Goal: Task Accomplishment & Management: Manage account settings

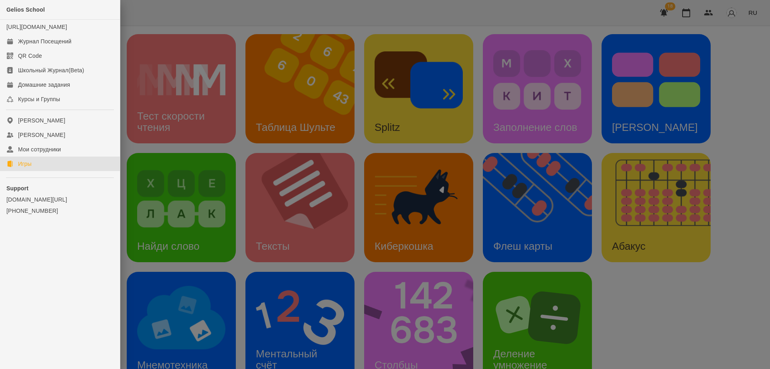
click at [140, 18] on div at bounding box center [385, 184] width 770 height 369
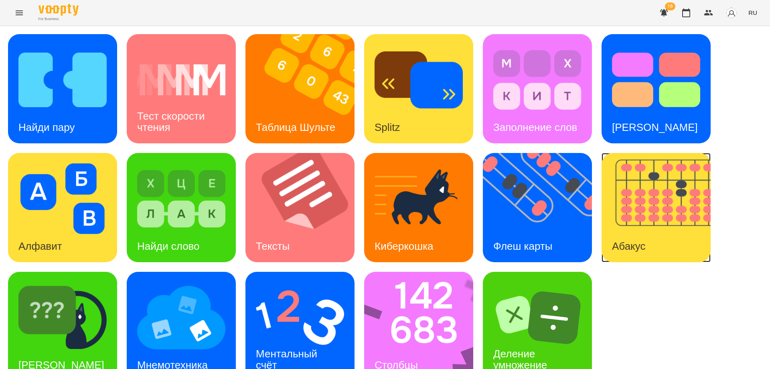
click at [622, 225] on img at bounding box center [661, 207] width 119 height 109
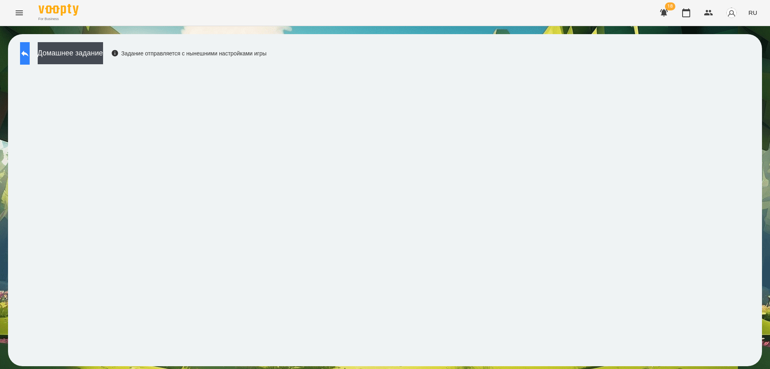
click at [28, 53] on icon at bounding box center [24, 54] width 7 height 6
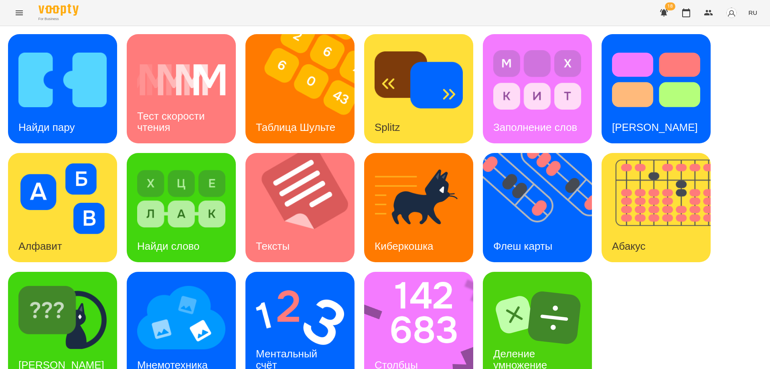
scroll to position [20, 0]
click at [510, 230] on div "Флеш карты" at bounding box center [523, 246] width 80 height 32
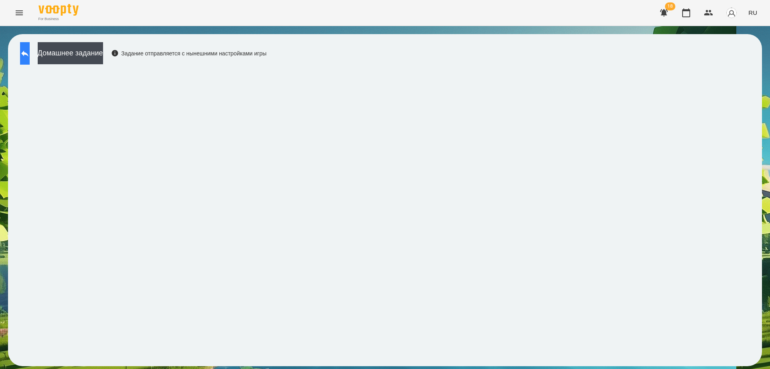
click at [25, 51] on button at bounding box center [25, 53] width 10 height 22
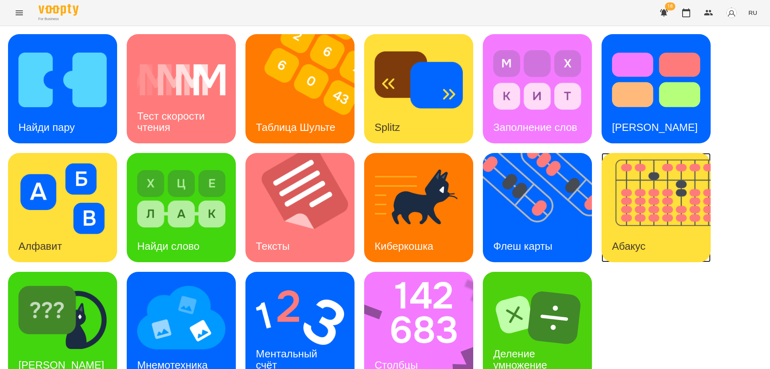
click at [640, 191] on img at bounding box center [661, 207] width 119 height 109
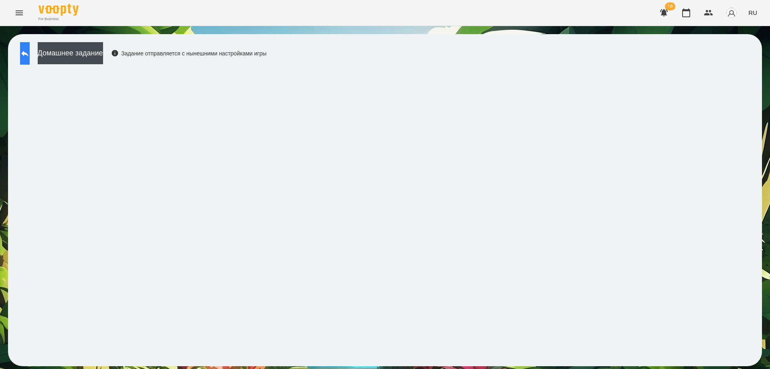
click at [30, 49] on icon at bounding box center [25, 54] width 10 height 10
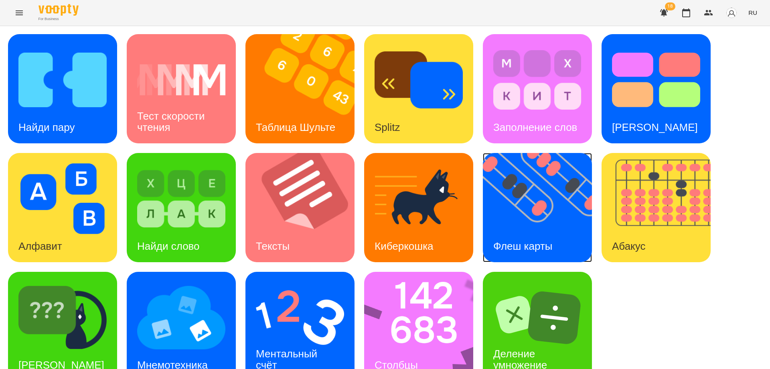
click at [534, 240] on h3 "Флеш карты" at bounding box center [522, 246] width 59 height 12
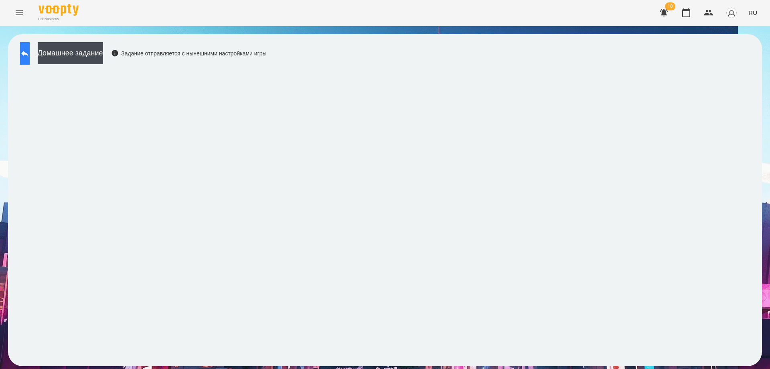
click at [28, 53] on icon at bounding box center [24, 54] width 7 height 6
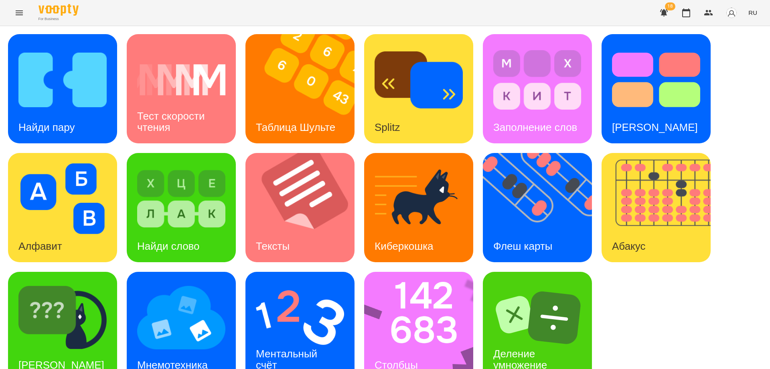
scroll to position [20, 0]
click at [410, 297] on img at bounding box center [423, 325] width 119 height 109
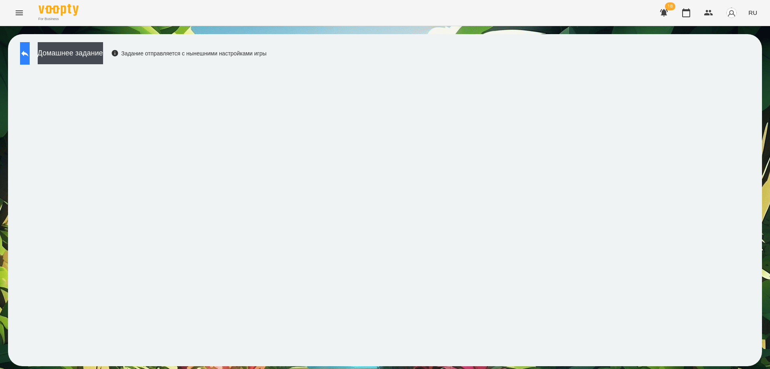
click at [30, 58] on button at bounding box center [25, 53] width 10 height 22
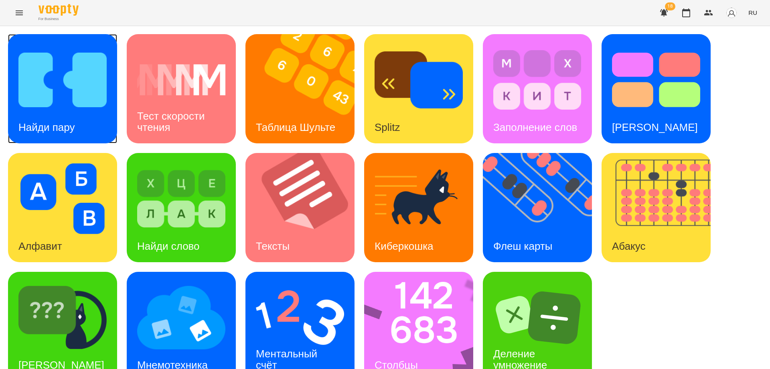
click at [60, 81] on img at bounding box center [62, 80] width 88 height 71
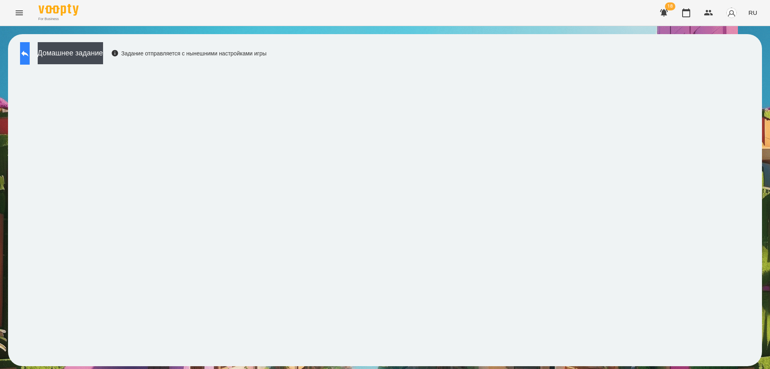
click at [28, 57] on button at bounding box center [25, 53] width 10 height 22
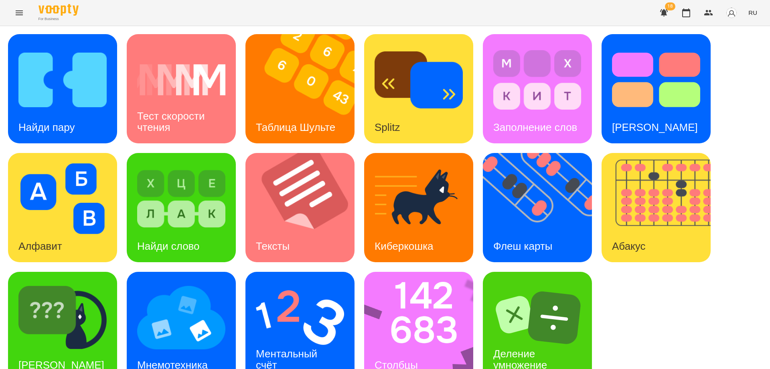
scroll to position [20, 0]
click at [82, 349] on div "[PERSON_NAME]" at bounding box center [61, 365] width 107 height 32
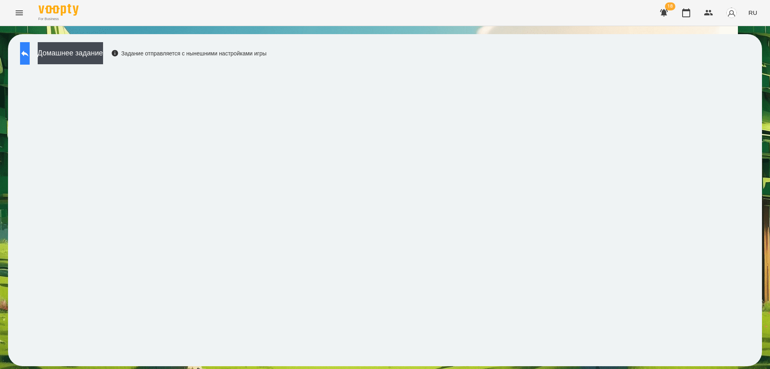
click at [30, 53] on icon at bounding box center [25, 54] width 10 height 10
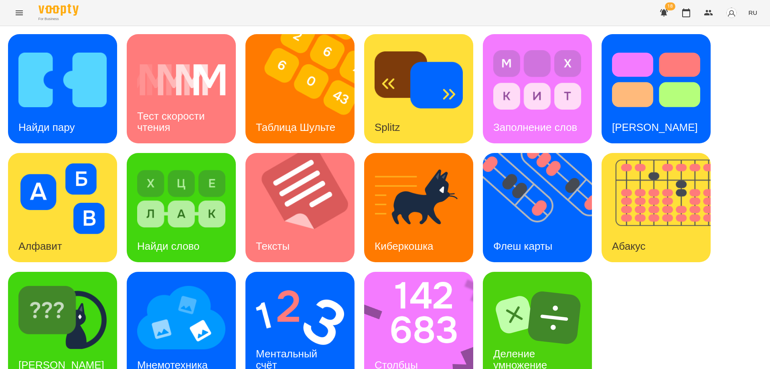
click at [22, 12] on icon "Menu" at bounding box center [19, 13] width 10 height 10
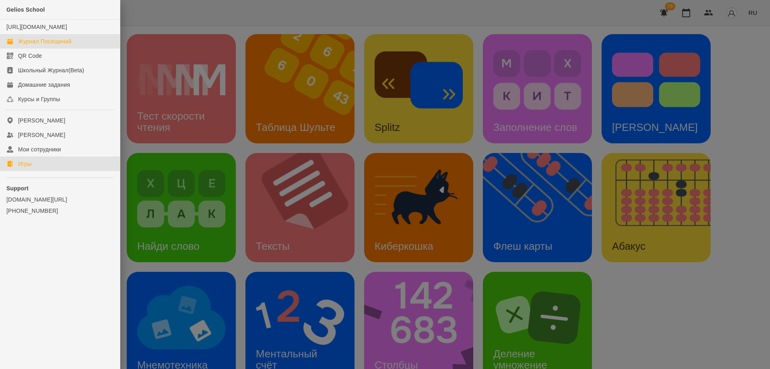
click at [35, 45] on div "Журнал Посещений" at bounding box center [44, 41] width 53 height 8
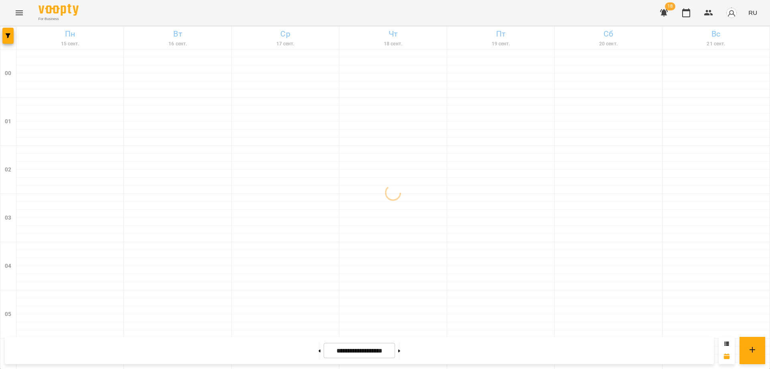
scroll to position [872, 0]
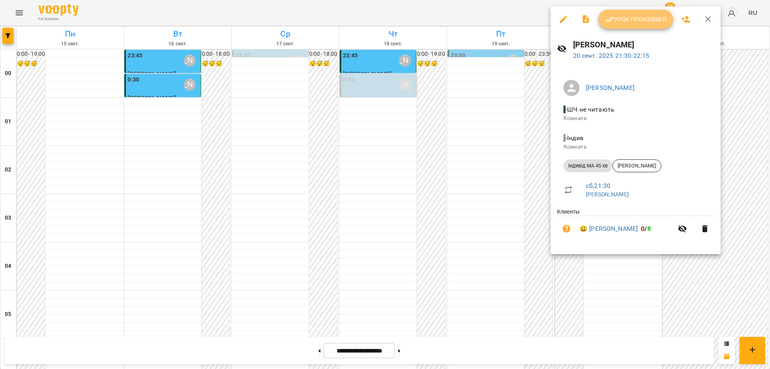
click at [617, 16] on span "Урок произошел" at bounding box center [636, 19] width 62 height 10
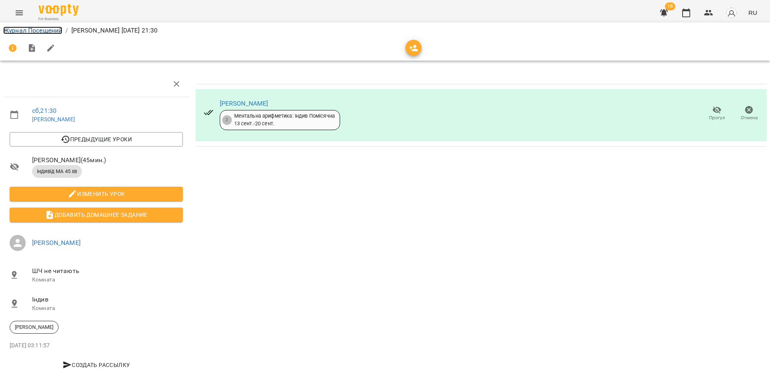
click at [24, 31] on link "Журнал Посещений" at bounding box center [32, 30] width 59 height 8
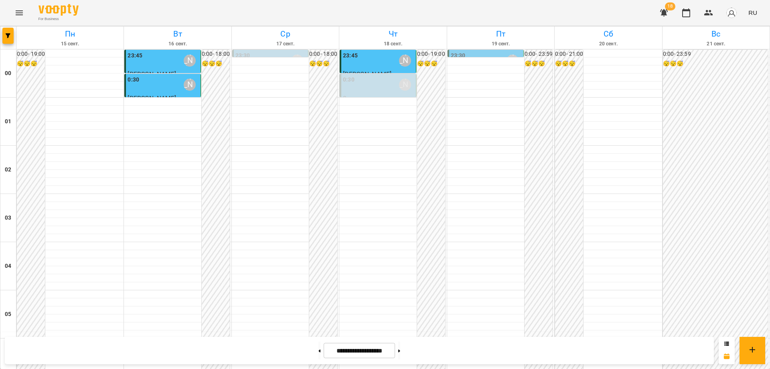
scroll to position [872, 0]
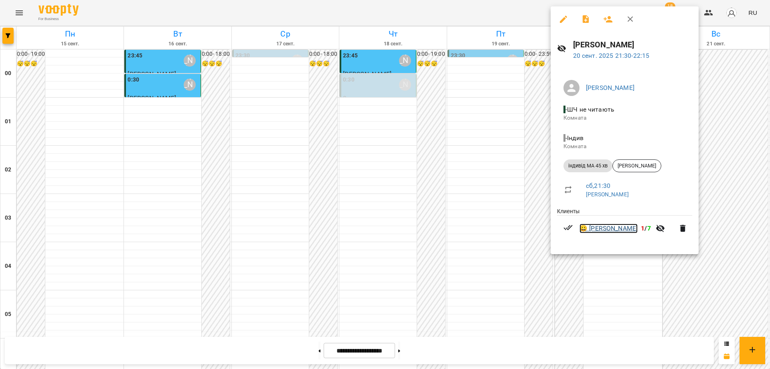
click at [612, 229] on link "😀 [PERSON_NAME]" at bounding box center [608, 228] width 58 height 10
